Goal: Use online tool/utility: Utilize a website feature to perform a specific function

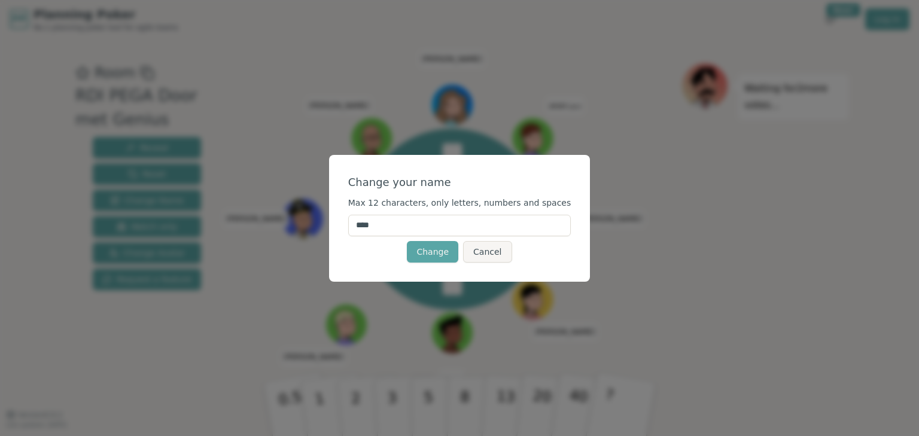
click at [391, 224] on input "****" at bounding box center [459, 226] width 223 height 22
type input "********"
click at [428, 249] on button "Change" at bounding box center [432, 252] width 51 height 22
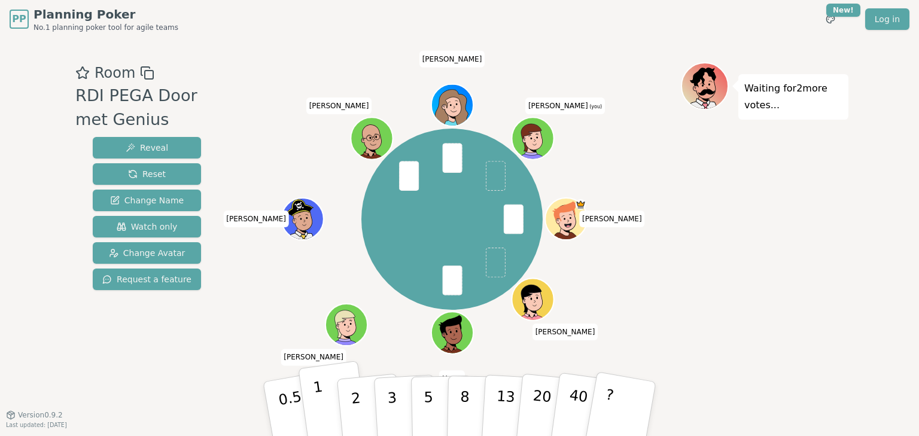
click at [318, 414] on p "1" at bounding box center [321, 410] width 18 height 65
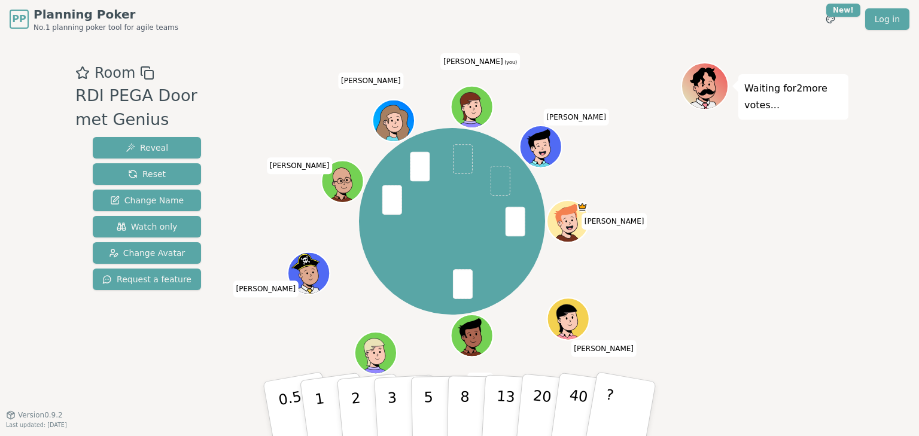
click at [465, 156] on span at bounding box center [463, 159] width 20 height 30
click at [332, 406] on button "1" at bounding box center [333, 409] width 71 height 97
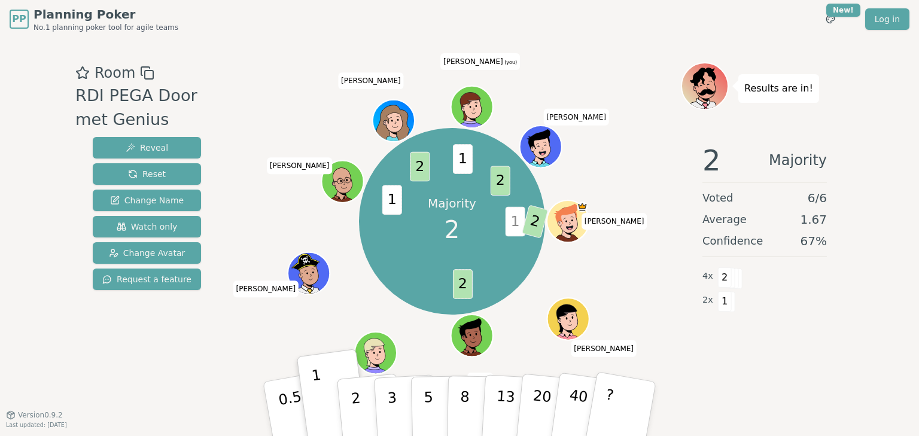
click at [469, 101] on icon at bounding box center [471, 105] width 38 height 30
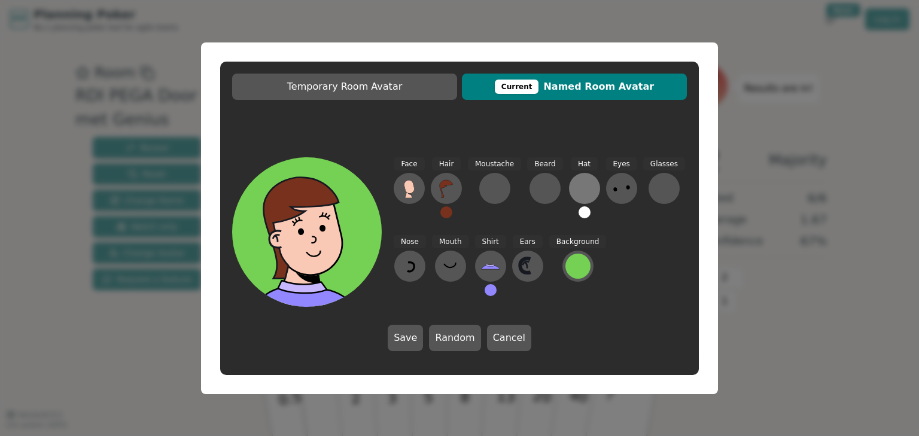
click at [575, 191] on div at bounding box center [584, 188] width 19 height 19
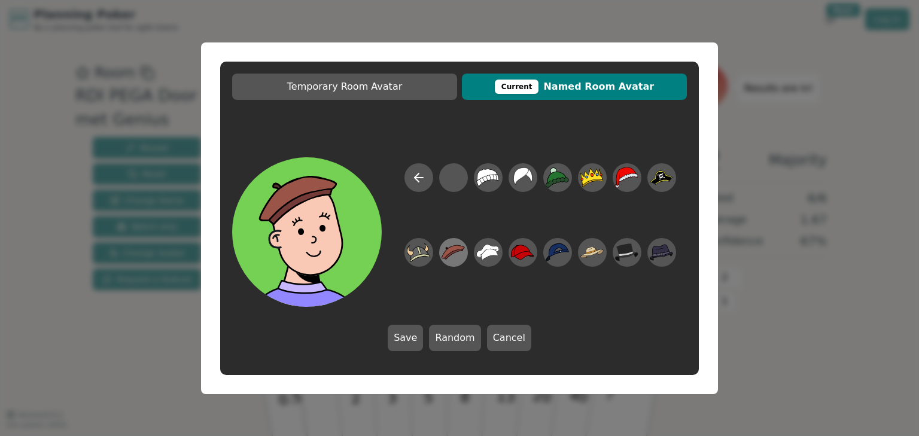
click at [451, 252] on icon at bounding box center [453, 252] width 23 height 15
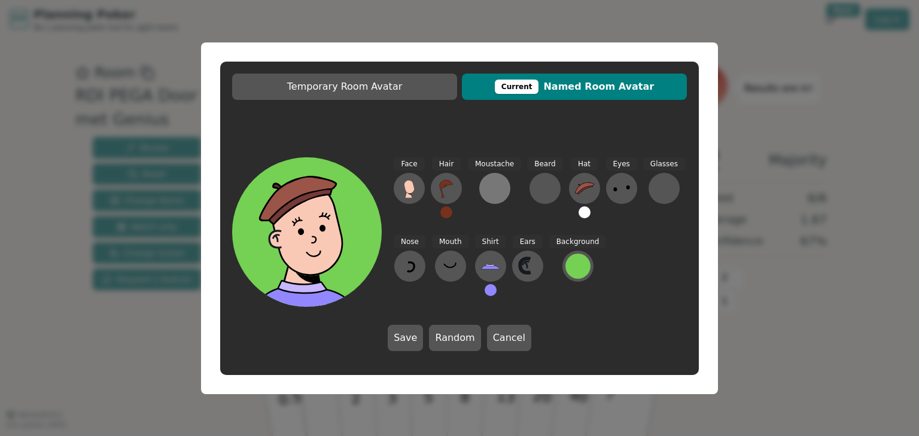
click at [492, 189] on div at bounding box center [494, 188] width 19 height 19
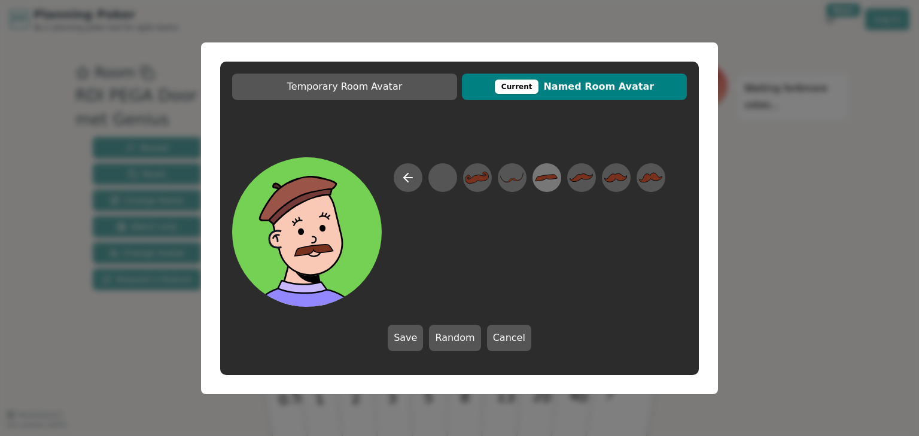
click at [552, 182] on icon at bounding box center [546, 177] width 23 height 27
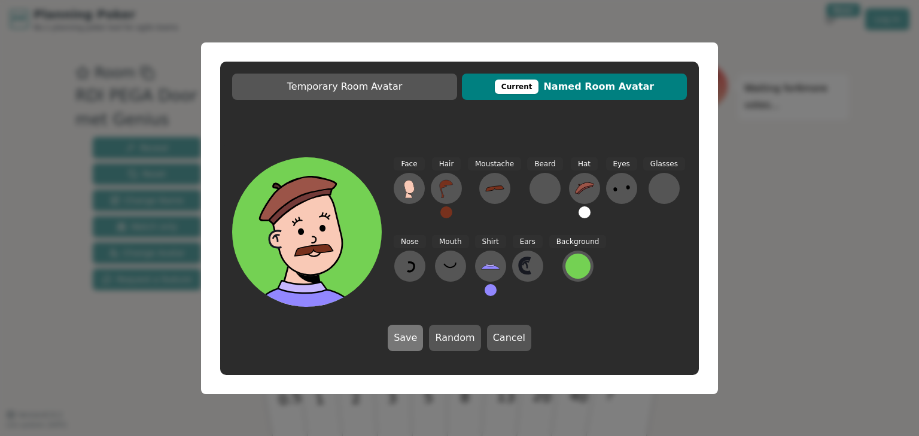
click at [399, 330] on button "Save" at bounding box center [405, 338] width 35 height 26
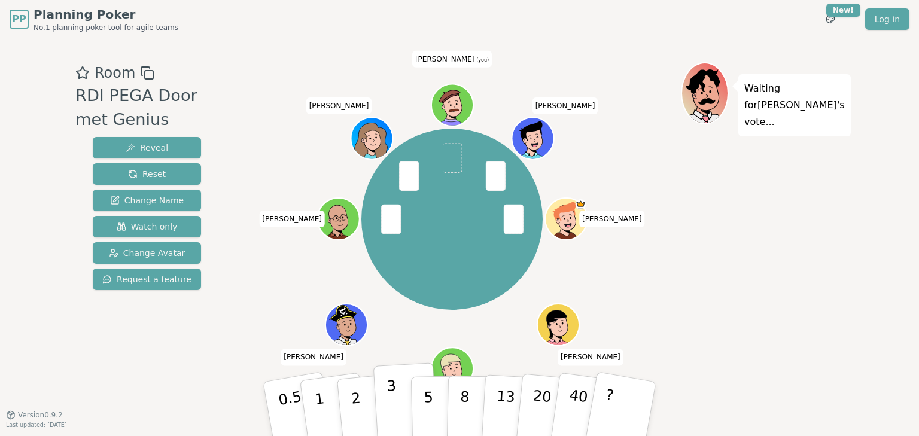
click at [384, 400] on button "3" at bounding box center [405, 409] width 65 height 93
click at [345, 397] on button "2" at bounding box center [370, 409] width 68 height 95
